Goal: Obtain resource: Download file/media

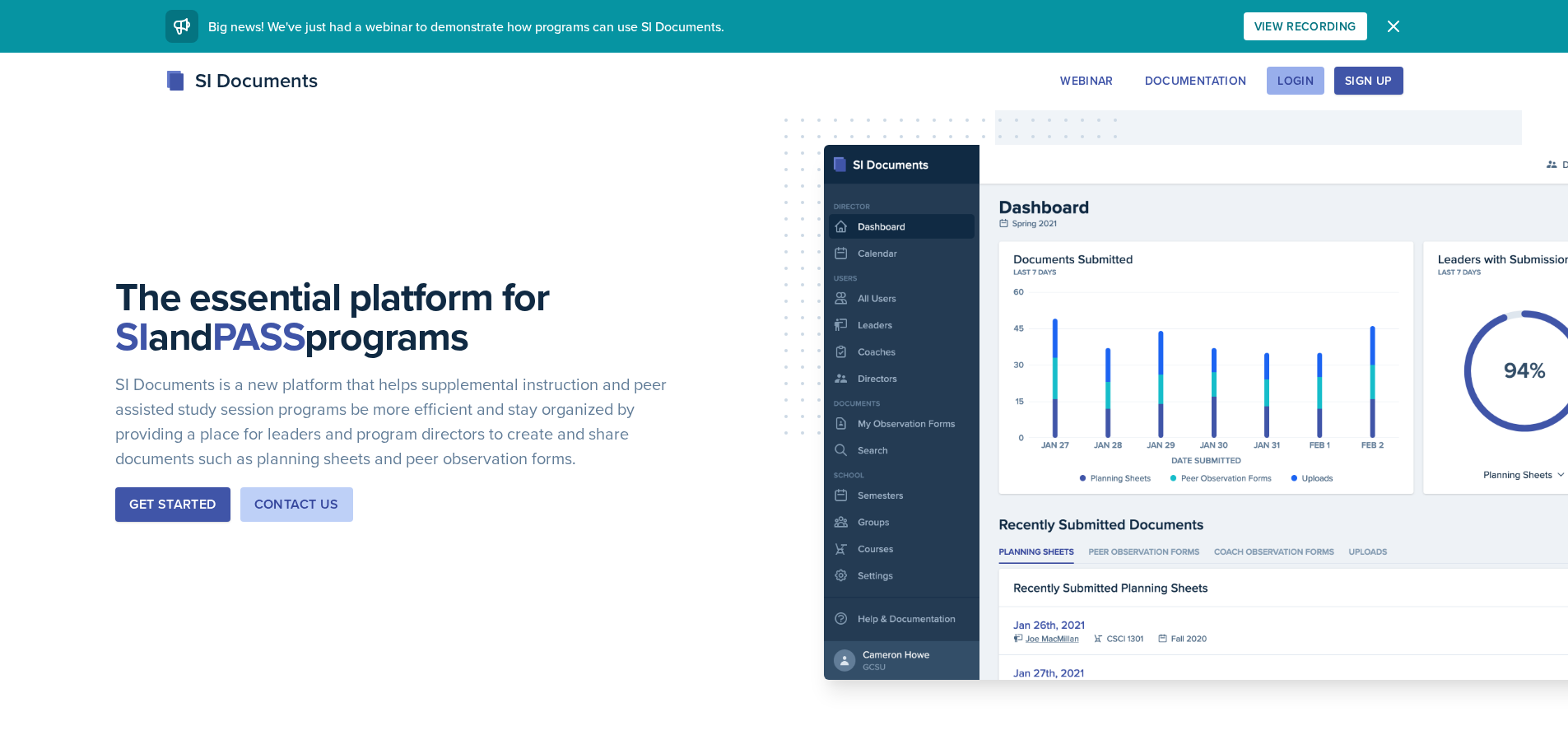
click at [1308, 71] on button "Login" at bounding box center [1295, 81] width 58 height 28
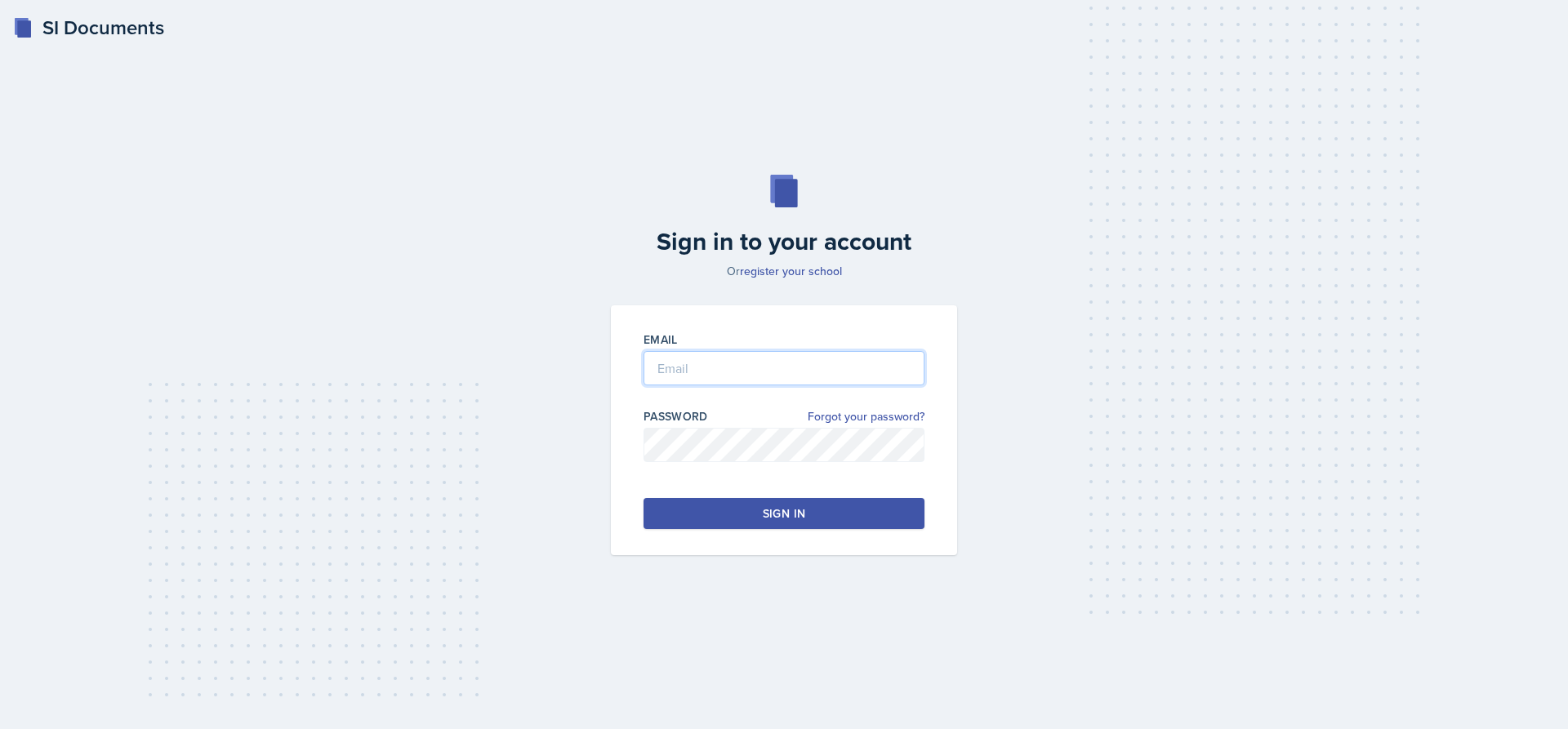
type input "[EMAIL_ADDRESS][DOMAIN_NAME]"
click at [792, 516] on div "Sign in" at bounding box center [784, 513] width 42 height 16
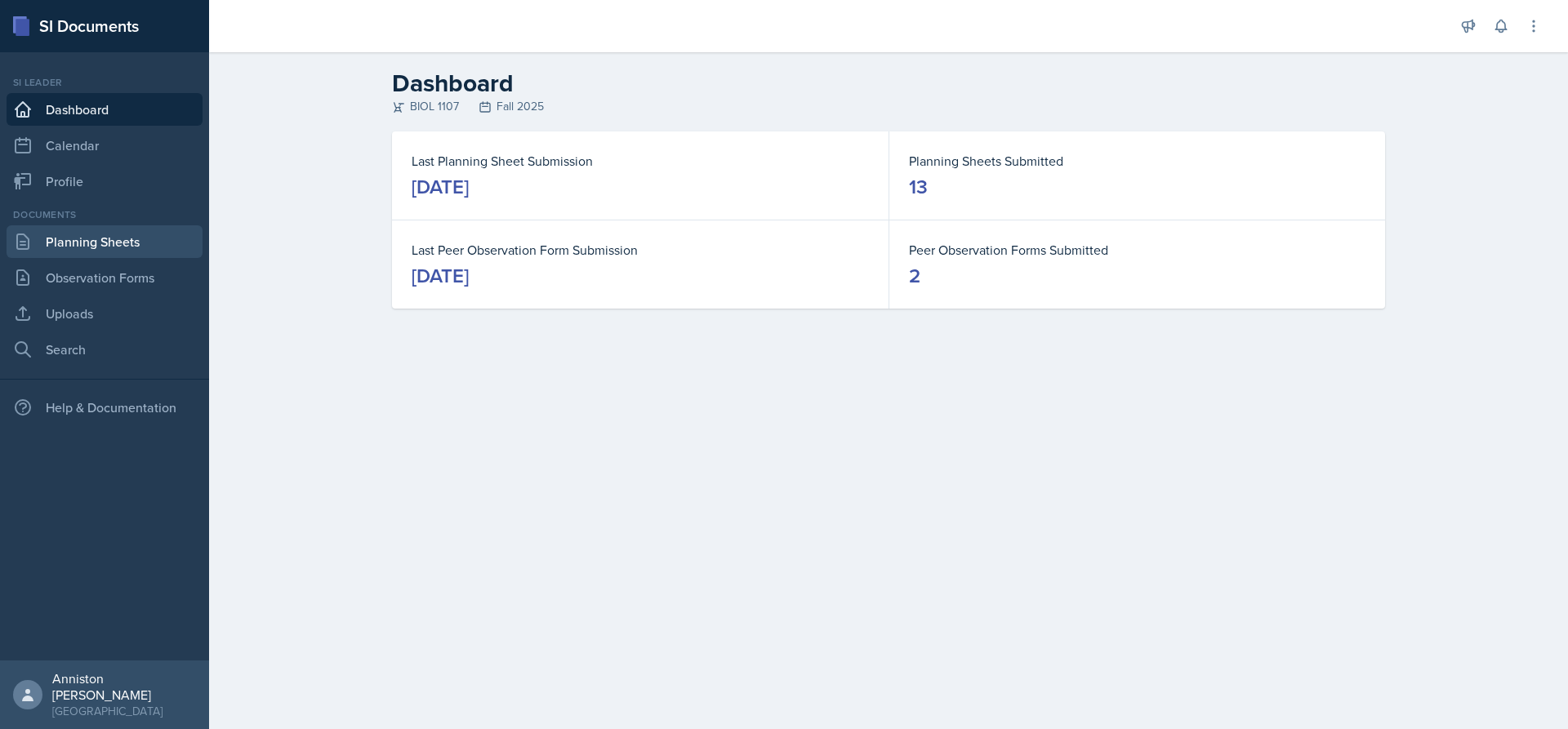
click at [126, 238] on link "Planning Sheets" at bounding box center [104, 242] width 196 height 33
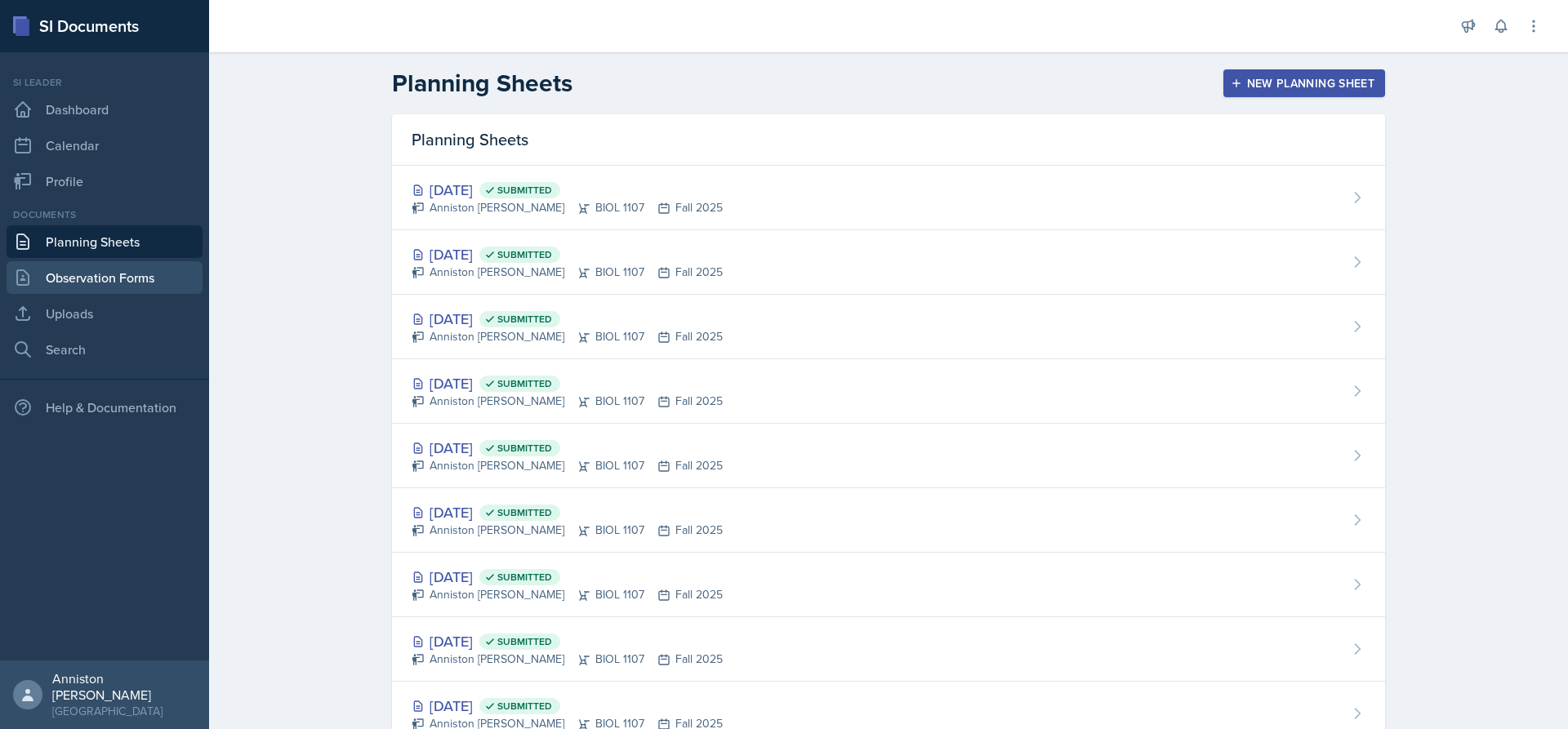
click at [153, 279] on link "Observation Forms" at bounding box center [104, 277] width 196 height 33
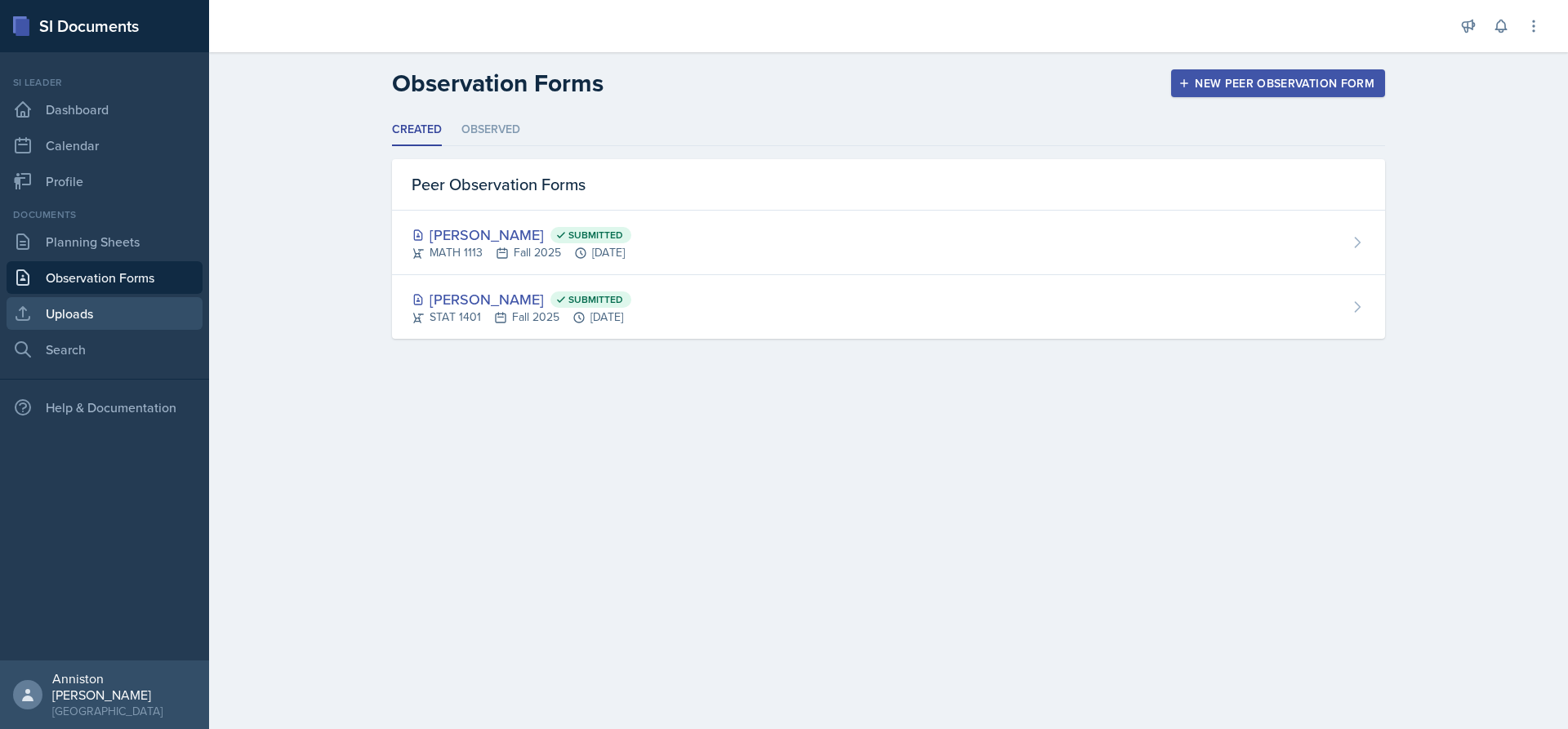
click at [64, 302] on link "Uploads" at bounding box center [104, 313] width 196 height 33
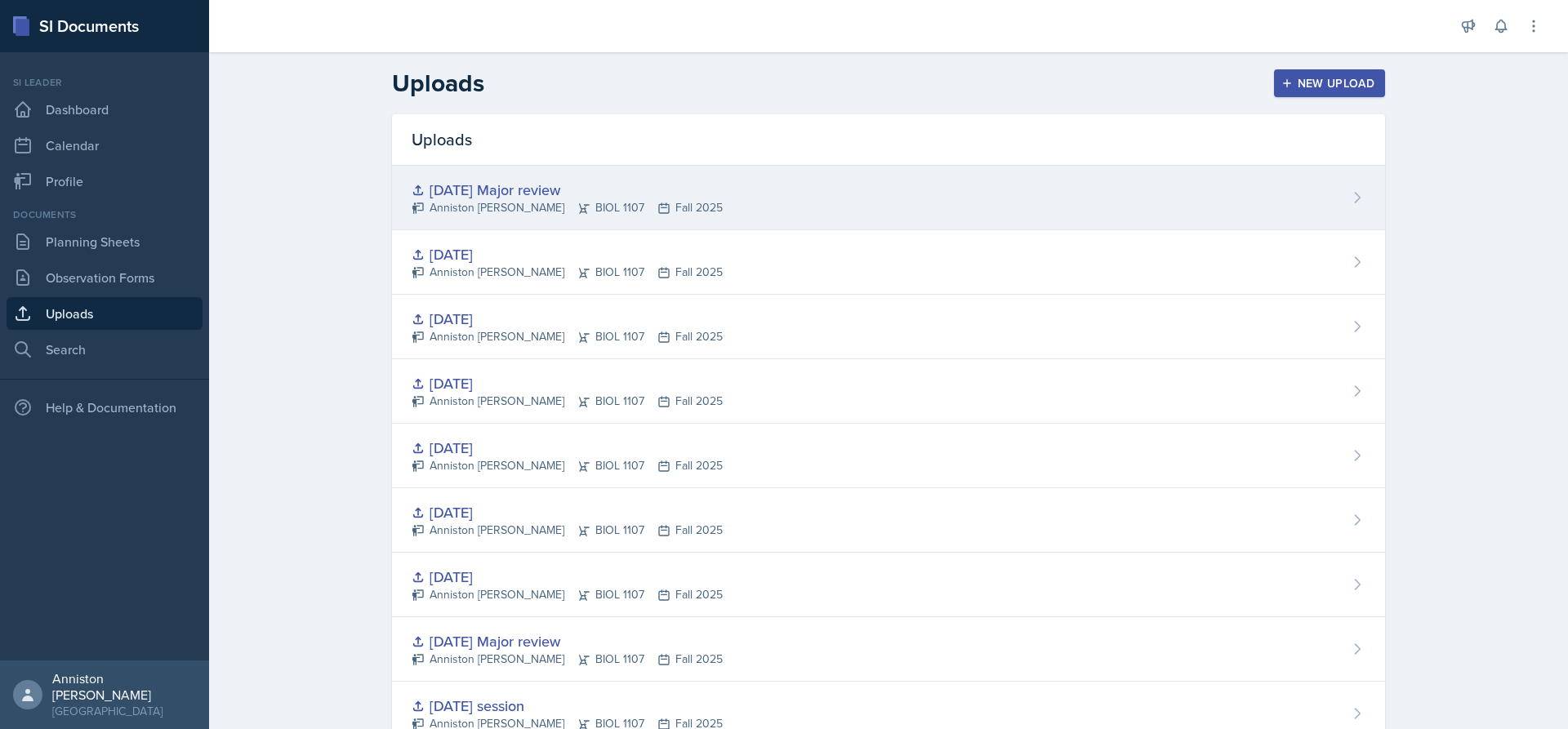
click at [783, 200] on div "[DATE] Major review Anniston [PERSON_NAME] BIOL 1107 Fall 2025" at bounding box center [888, 198] width 993 height 65
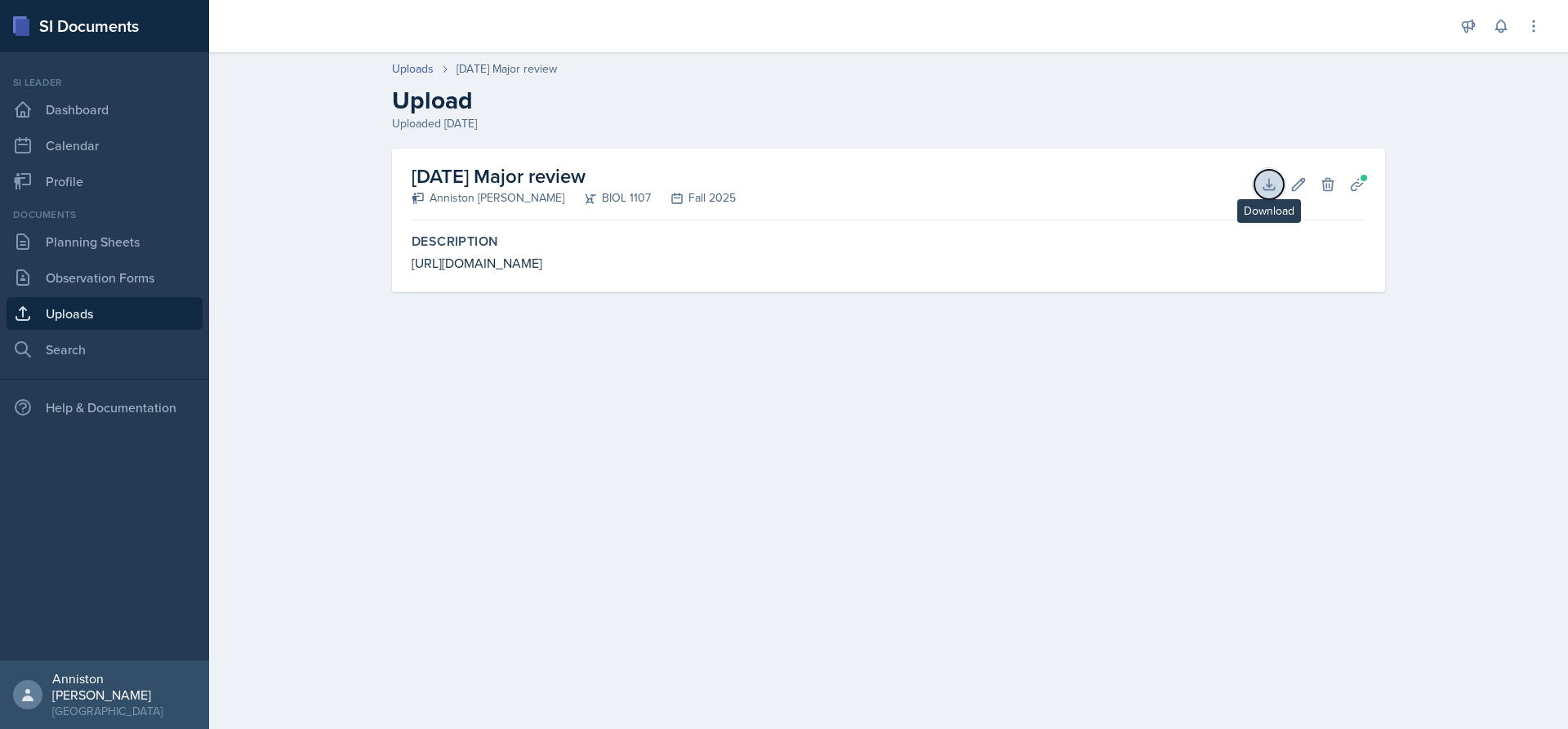
click at [1270, 173] on button "Download" at bounding box center [1269, 184] width 29 height 29
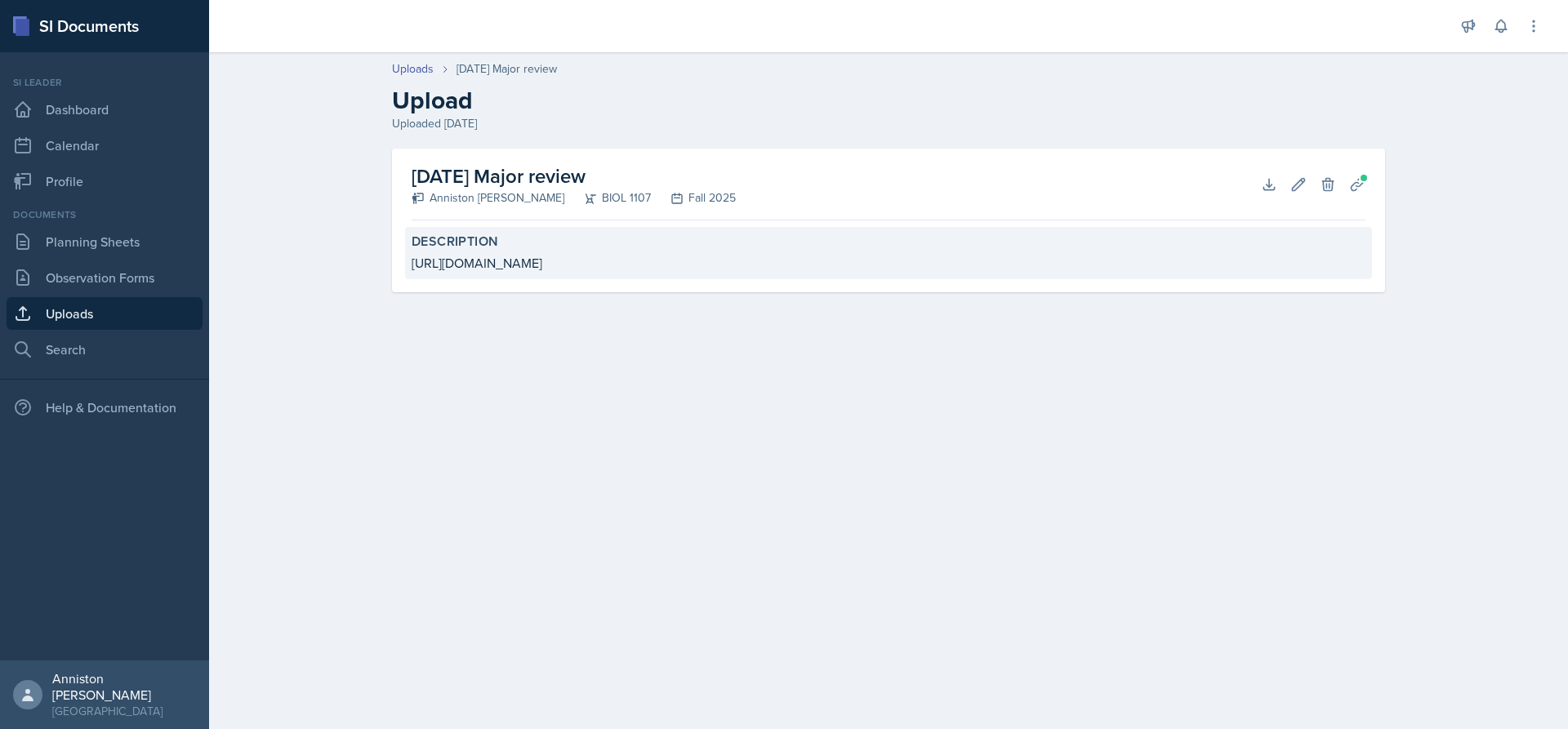
drag, startPoint x: 403, startPoint y: 266, endPoint x: 923, endPoint y: 259, distance: 520.0
click at [923, 259] on div "[DATE] Major review Anniston [PERSON_NAME] BIOL 1107 Fall 2025 Download Edit De…" at bounding box center [888, 220] width 993 height 144
copy div "[URL][DOMAIN_NAME]"
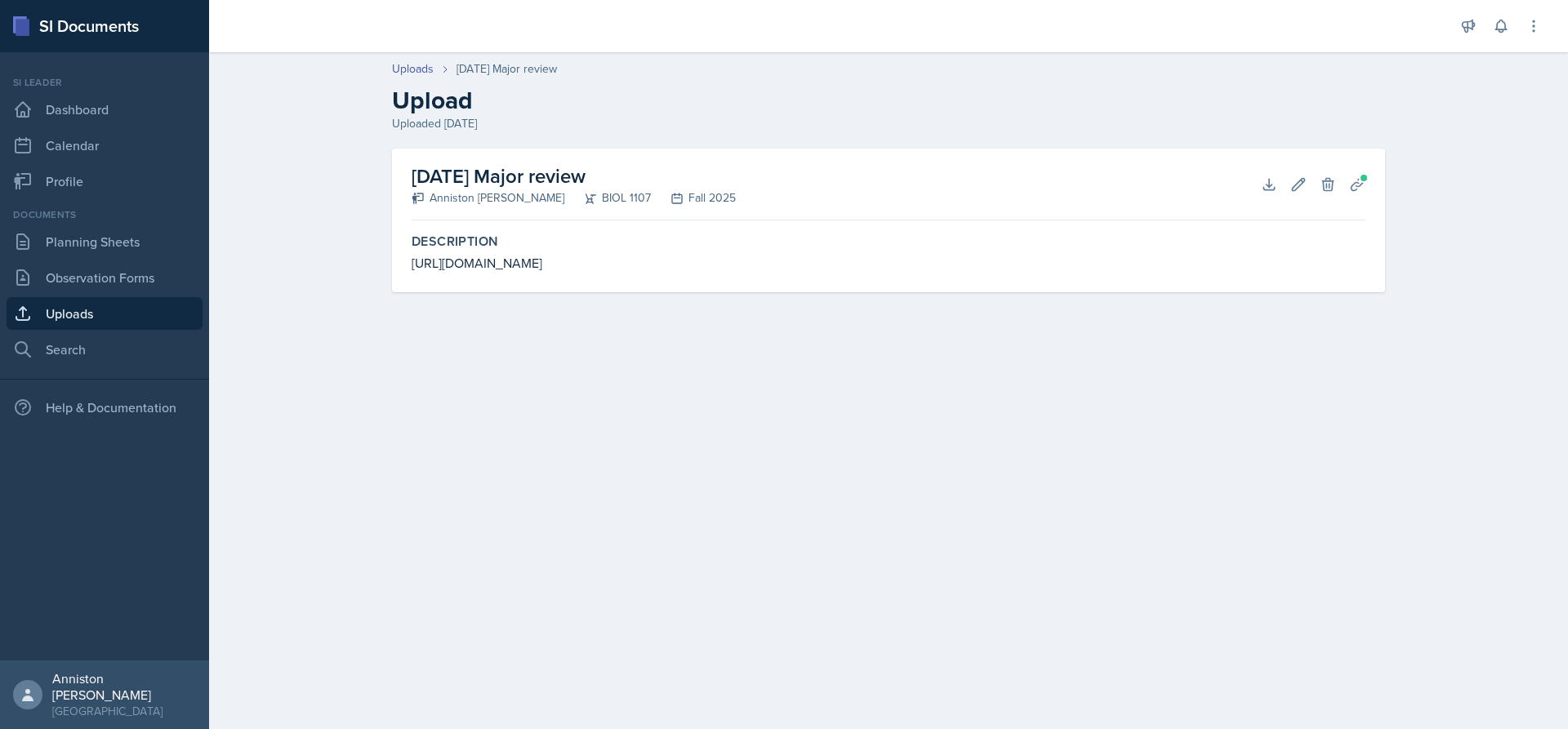
click at [726, 481] on main "Uploads [DATE] Major review Upload Uploaded [DATE] [DATE] Major review Anniston…" at bounding box center [888, 391] width 1359 height 677
click at [89, 232] on link "Planning Sheets" at bounding box center [104, 242] width 196 height 33
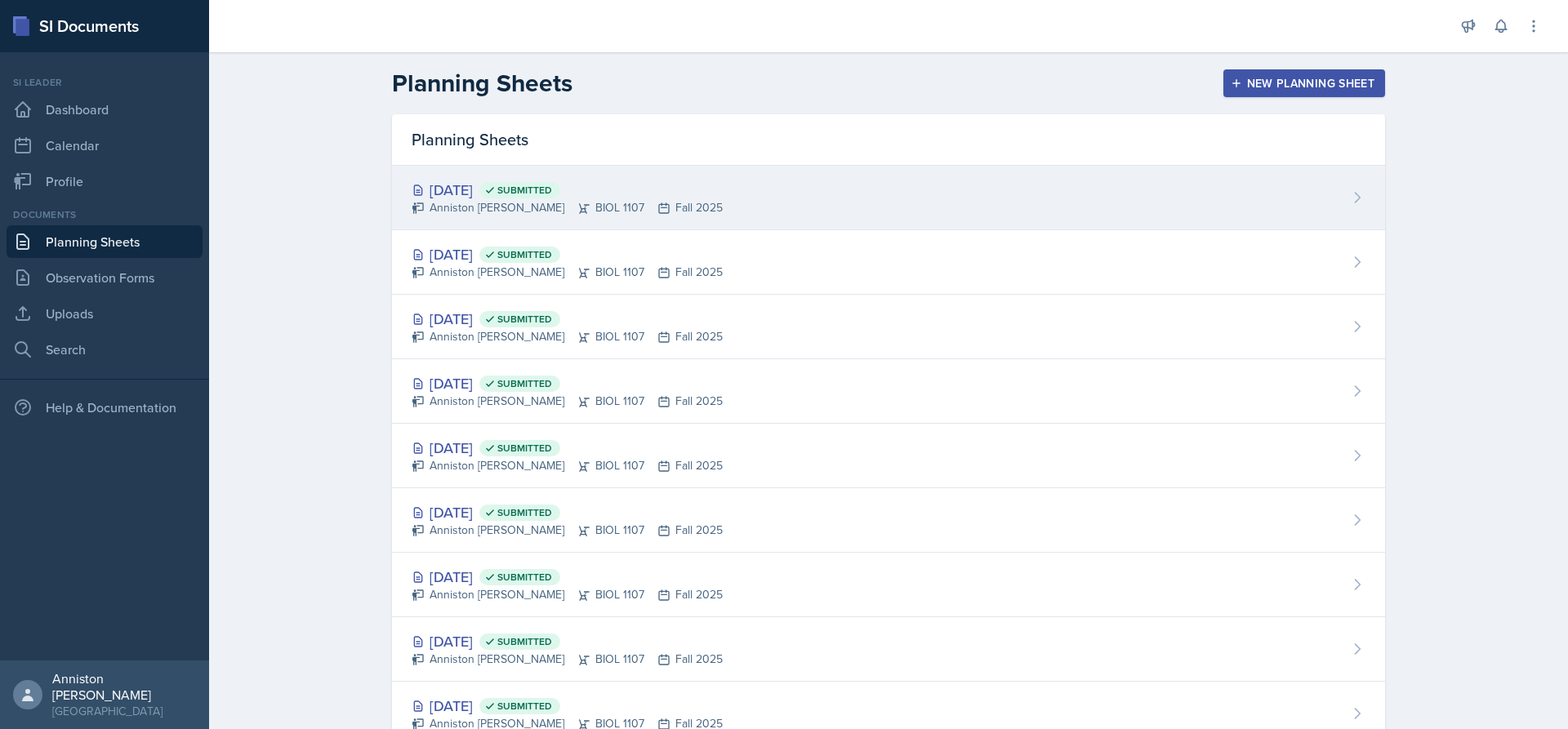
click at [461, 193] on div "[DATE] Submitted" at bounding box center [567, 189] width 311 height 22
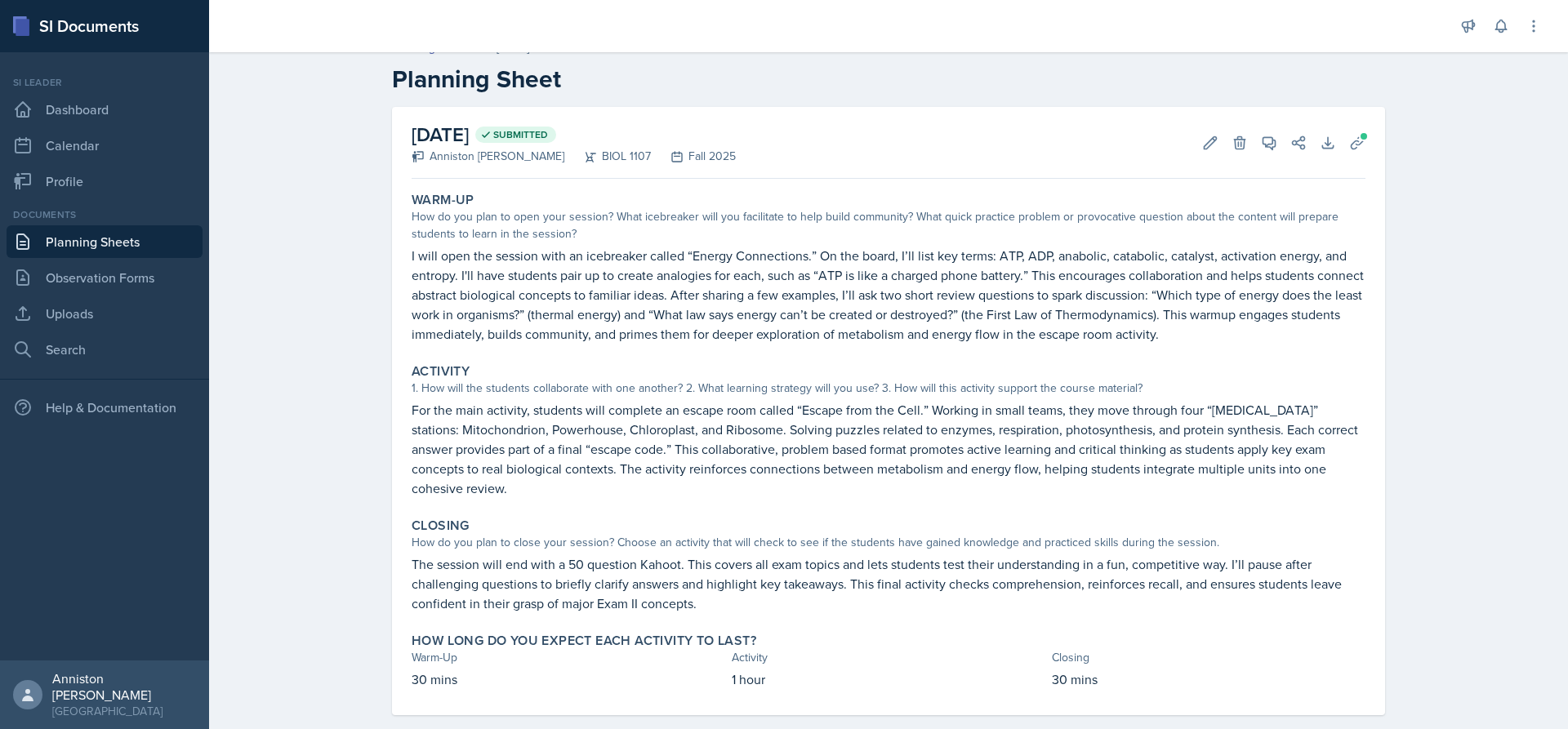
scroll to position [27, 0]
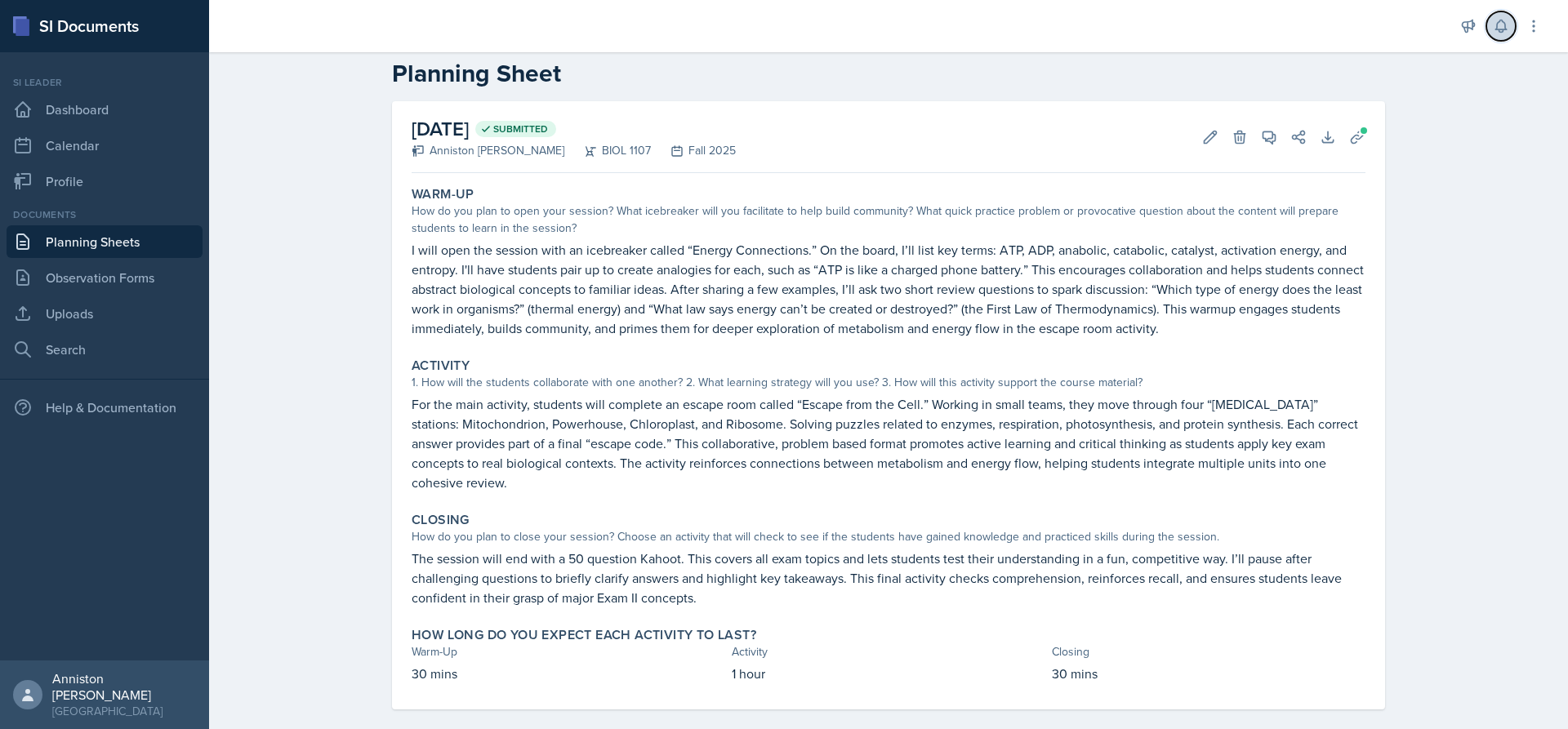
click at [1500, 28] on icon at bounding box center [1501, 25] width 16 height 16
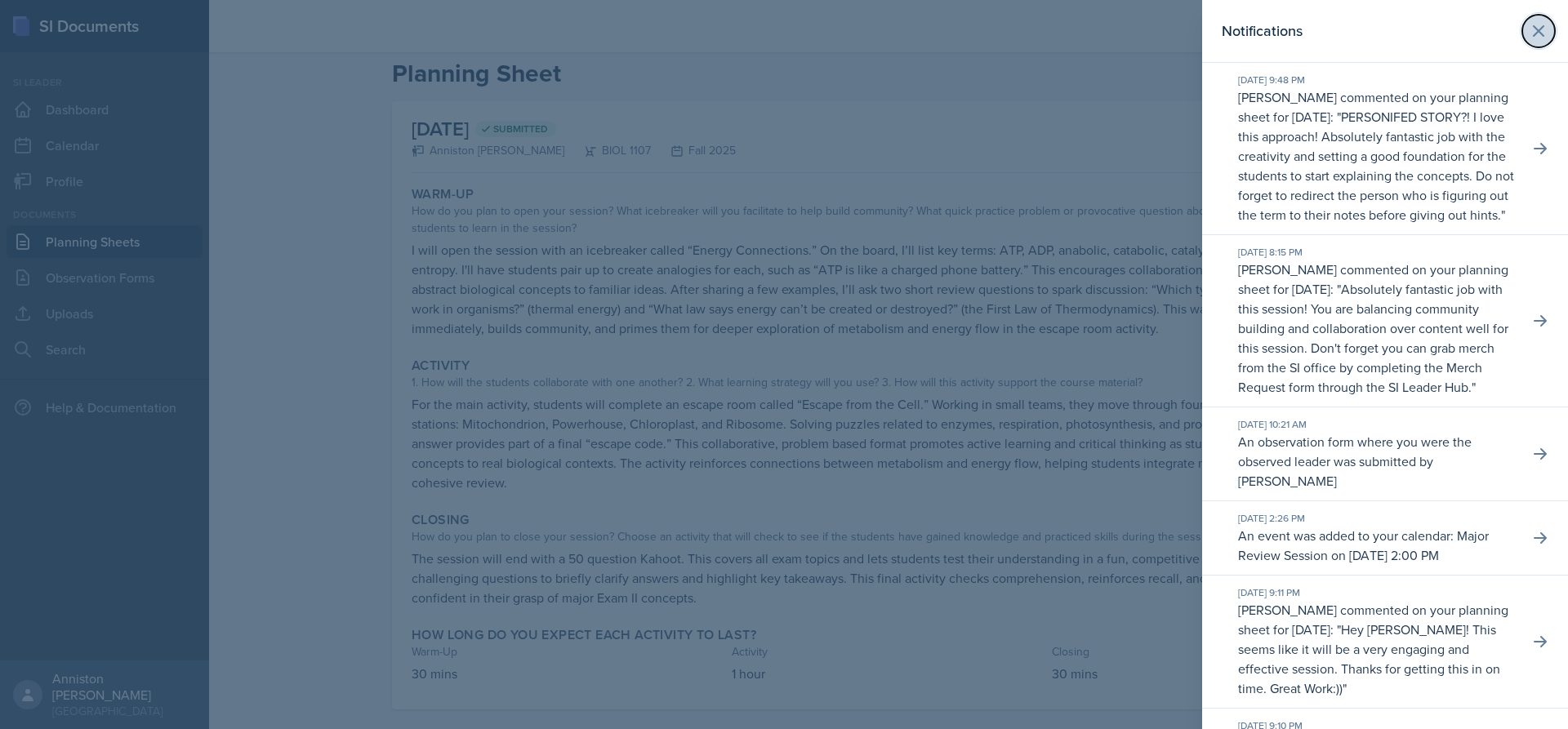
click at [1528, 24] on icon at bounding box center [1538, 30] width 19 height 19
